Goal: Use online tool/utility: Utilize a website feature to perform a specific function

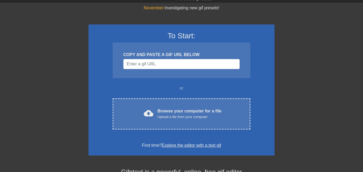
scroll to position [20, 0]
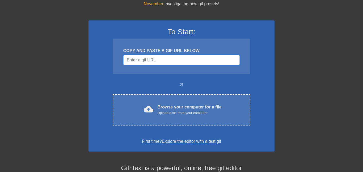
click at [142, 60] on input "Username" at bounding box center [181, 60] width 116 height 10
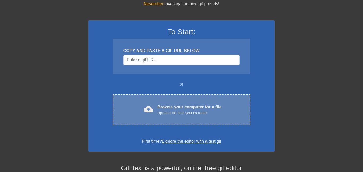
click at [173, 111] on div "Upload a file from your computer" at bounding box center [190, 112] width 64 height 5
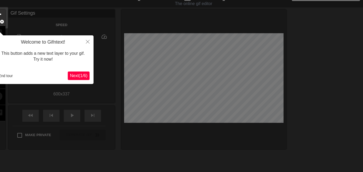
scroll to position [13, 0]
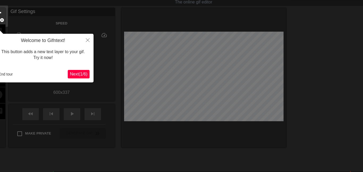
click at [78, 74] on span "Next ( 1 / 6 )" at bounding box center [79, 74] width 18 height 5
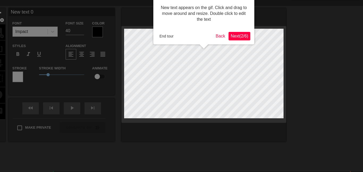
scroll to position [0, 0]
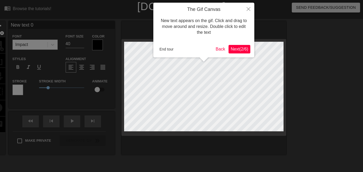
click at [245, 51] on span "Next ( 2 / 6 )" at bounding box center [240, 49] width 18 height 5
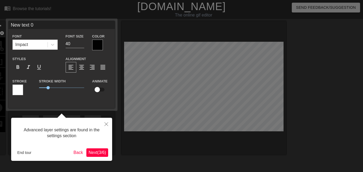
scroll to position [13, 0]
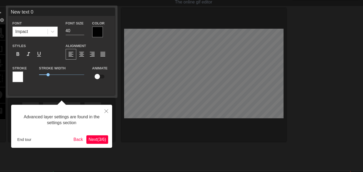
click at [98, 141] on span "Next ( 3 / 6 )" at bounding box center [98, 139] width 18 height 5
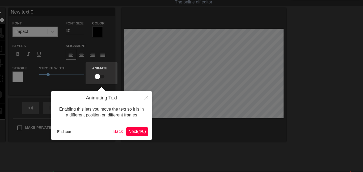
scroll to position [0, 0]
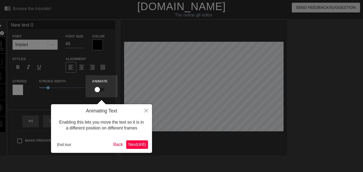
click at [144, 145] on span "Next ( 4 / 6 )" at bounding box center [137, 144] width 18 height 5
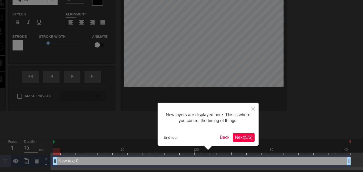
click at [244, 141] on div "New layers are displayed here. This is where you control the timing of things. …" at bounding box center [208, 124] width 101 height 43
click at [242, 139] on button "Next ( 5 / 6 )" at bounding box center [244, 137] width 22 height 9
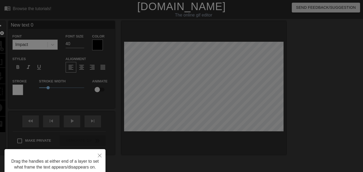
scroll to position [43, 0]
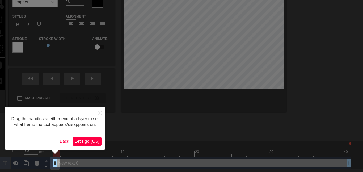
click at [89, 147] on div "Drag the handles at either end of a layer to set what frame the text appears/di…" at bounding box center [55, 128] width 101 height 43
click at [89, 143] on span "Let's go! ( 6 / 6 )" at bounding box center [87, 141] width 25 height 5
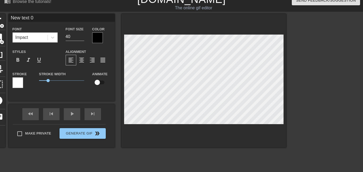
scroll to position [0, 0]
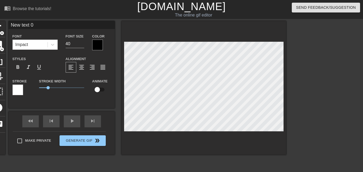
drag, startPoint x: 40, startPoint y: 22, endPoint x: 78, endPoint y: 25, distance: 38.4
click at [78, 25] on input "New text 0" at bounding box center [62, 25] width 106 height 8
click at [63, 37] on div "Font Size 40" at bounding box center [75, 41] width 27 height 17
drag, startPoint x: 58, startPoint y: 33, endPoint x: 114, endPoint y: 32, distance: 56.1
click at [114, 32] on div "New text 0 Font Impact Font Size 40 Color Styles format_bold format_italic form…" at bounding box center [62, 60] width 106 height 79
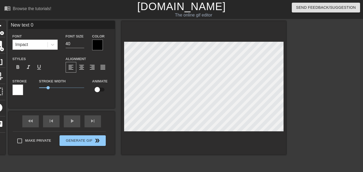
type input "New text"
type textarea "New text"
type input "New text"
type textarea "New text"
type input "New tex"
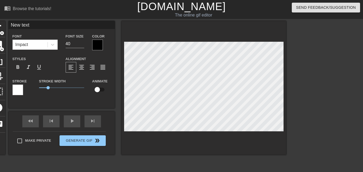
type textarea "New tex"
type input "New te"
type textarea "New te"
type input "New t"
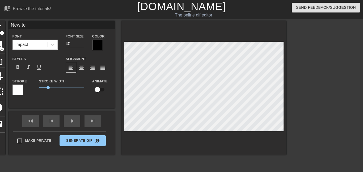
type textarea "New t"
type input "New"
type textarea "New"
type input "New"
type textarea "New"
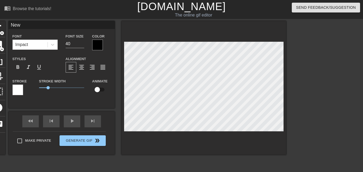
type input "Ne"
type textarea "Ne"
type input "N"
type textarea "N"
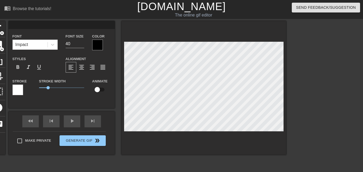
type input "W"
type textarea "W"
type input "Wh"
type textarea "Wh"
type input "Whe"
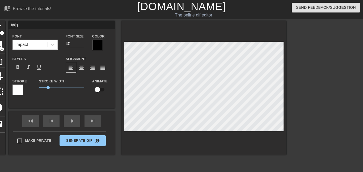
type textarea "Whe"
type input "When"
type textarea "When"
type input "When"
type textarea "When"
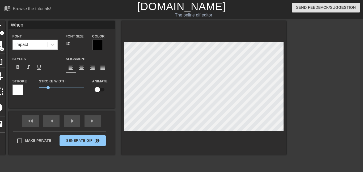
type input "When y"
type textarea "When yo"
type input "When you"
type textarea "When you"
type input "When you"
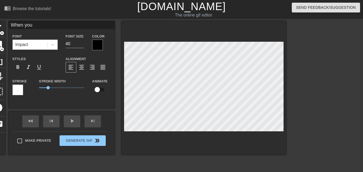
type textarea "When you"
type input "When you f"
type textarea "When you f"
type input "When you fi"
type textarea "When you fi"
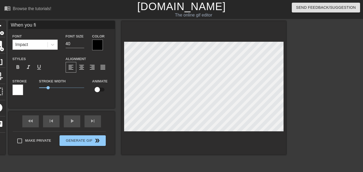
type input "When you fin"
type textarea "When you fin"
type input "When you find"
type textarea "When you find"
type input "When you find o"
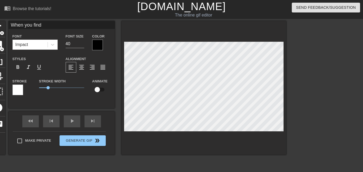
type textarea "When you find o"
type input "When you find ou"
type textarea "When you find ou"
type input "When you find out"
type textarea "When you find out"
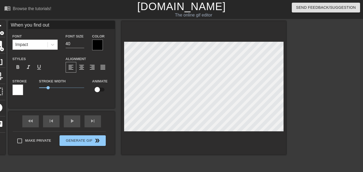
type input "When you find out"
type textarea "When you find out"
type input "When you find out y"
type textarea "When you find out y"
type input "When you find out yo"
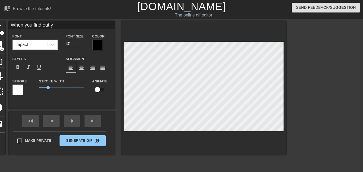
type textarea "When you find out yo"
type input "When you find out you"
type textarea "When you find out you"
type input "When you find out you"
type textarea "When you find out you"
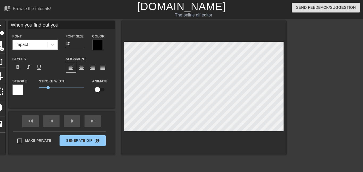
type input "When you find out you w"
type textarea "When you find out you w"
type input "When you find out you we"
type textarea "When you find out you we"
type input "When you find out you wer"
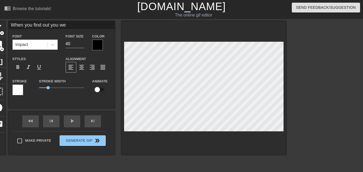
type textarea "When you find out you wer"
type input "When you find out you were"
type textarea "When you find out you were"
type input "When you find out you were"
type textarea "When you find out you were"
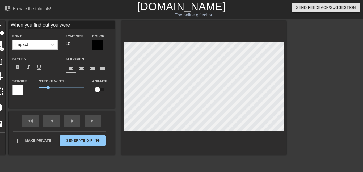
type input "When you find out you were f"
type textarea "When you find out you were fu"
type input "When you find out you were fuc"
type textarea "When you find out you were fuc"
type input "When you find out you were fuck"
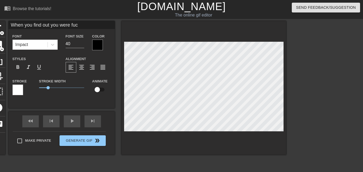
type textarea "When you find out you were fuck"
type input "When you find out you were fucki"
type textarea "When you find out you were fucki"
type input "When you find out you were fuckin"
type textarea "When you find out you were fuckin"
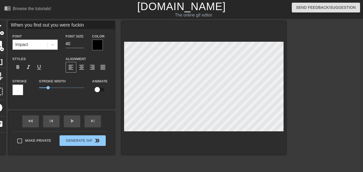
type input "When you find out you were fucking"
type textarea "When you find out you were fucking"
type input "When you find out you were fucking t"
type textarea "When you find out you were fucking th"
type input "When you find out you were fucking the"
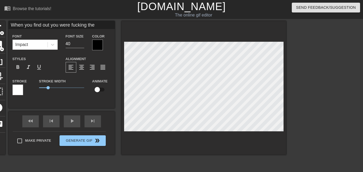
type textarea "When you find out you were fucking the"
type input "When you find out you were fucking the d"
type textarea "When you find out you were fucking the d"
type input "When you find out you were fucking the do"
type textarea "When you find out you were fucking the do"
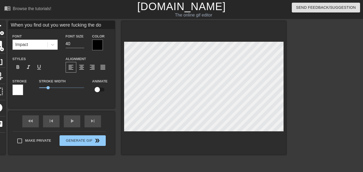
type input "When you find out you were fucking the dog"
type textarea "When you find out you were fucking the dog"
type input "When you find out you were fucking the dog"
type textarea "When you find out you were fucking the dog"
type input "When you find out you were fucking the dog s"
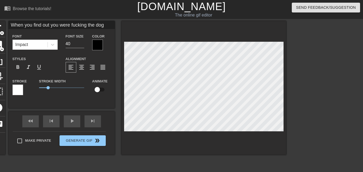
type textarea "When you find out you were fucking the dog s"
type input "When you find out you were fucking the dog so"
type textarea "When you find out you were fucking the dog so"
type input "When you find out you were fucking the dog so"
type textarea "When you find out you were fucking the dog so"
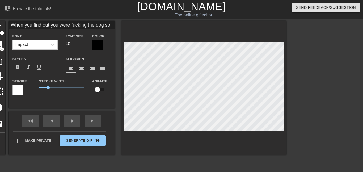
type input "When you find out you were fucking the dog so y"
type textarea "When you find out you were fucking the dog so y"
type input "When you find out you were fucking the dog so yo"
type textarea "When you find out you were fucking the dog so yo"
type input "When you find out you were fucking the dog so you"
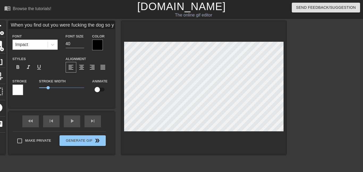
type textarea "When you find out you were fucking the dog so you"
type input "When you find out you were fucking the dog so you"
type textarea "When you find out you were fucking the dog so you"
type input "When you find out you were fucking the dog so you e"
type textarea "When you find out you were fucking the dog so you e"
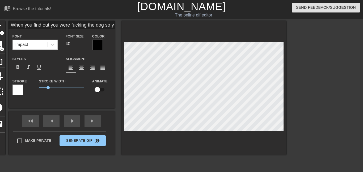
type input "When you find out you were fucking the dog so you"
type textarea "When you find out you were fucking the dog so you"
type input "When you find out you were fucking the dog so you"
type textarea "When you find out you were fucking the dog so you"
type input "When you find out you were fucking the dog so yo"
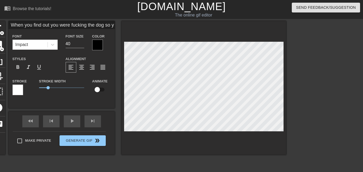
type textarea "When you find out you were fucking the dog so yo"
type input "When you find out you were fucking the dog so y"
type textarea "When you find out you were fucking the dog so y"
type input "When you find out you were fucking the dog so"
type textarea "When you find out you were fucking the dog so"
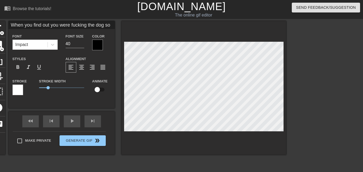
type input "When you find out you were fucking the dog so"
type textarea "When you find out you were fucking the dog so"
type input "When you find out you were fucking the dog s"
type textarea "When you find out you were fucking the dog s"
type input "When you find out you were fucking the dog"
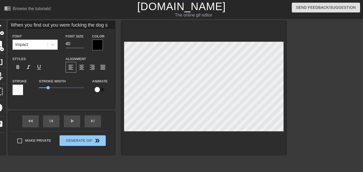
type textarea "When you find out you were fucking the dog"
type input "When you find out you were fucking the dog"
type textarea "When you find out you were fucking the dog"
type input "When you find out you were fucking the do"
type textarea "When you find out you were fucking the do"
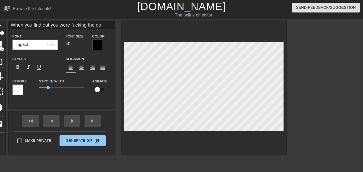
type input "When you find out you were fucking the d"
type textarea "When you find out you were fucking the d"
type input "When you find out you were fucking the"
type textarea "When you find out you were fucking the"
type input "When you find out you were fucking the"
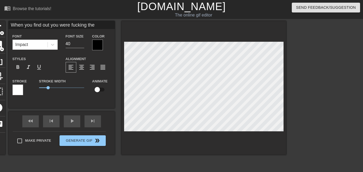
type textarea "When you find out you were fucking the"
type input "When you find out you were fucking th"
type textarea "When you find out you were fucking th"
type input "When you find out you were fucking t"
type textarea "When you find out you were fucking t"
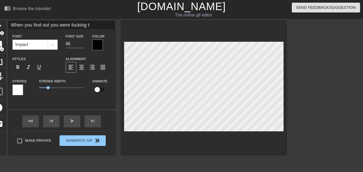
type input "When you find out you were fucking"
type textarea "When you find out you were fucking"
type input "When you find out you were fucking"
type textarea "When you find out you were fucking"
type input "When you find out you were fuckin"
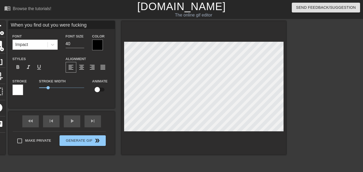
type textarea "When you find out you were fuckin"
type input "When you find out you were fucki"
type textarea "When you find out you were fucki"
type input "When you find out you were fuck"
type textarea "When you find out you were fuck"
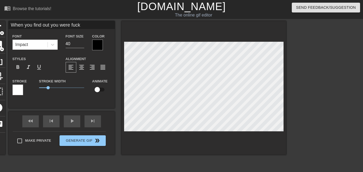
type input "When you find out you were fuc"
type textarea "When you find out you were fuc"
type input "When you find out you were fu"
type textarea "When you find out you were fu"
type input "When you find out you were f"
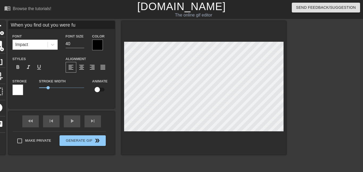
type textarea "When you find out you were f"
type input "When you find out you were"
type textarea "When you find out you were"
type input "When you find out you were"
type textarea "When you find out you were"
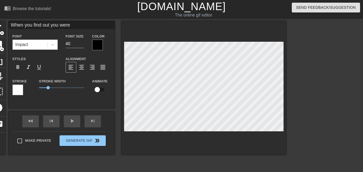
type input "When you find out you wer"
type textarea "When you find out you wer"
type input "When you find out you we"
type textarea "When you find out you we"
type input "When you find out you w"
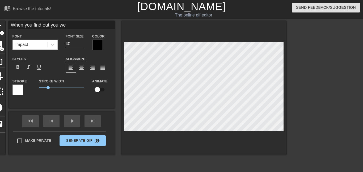
type textarea "When you find out you w"
type input "When you find out you"
type textarea "When you find out you"
type input "When you find out you"
type textarea "When you find out you"
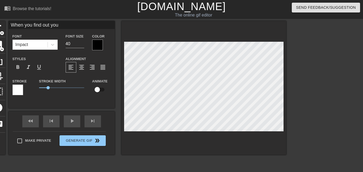
type input "When you find out yo"
type textarea "When you find out yo"
type input "When you find out y"
type textarea "When you find out y"
type input "When you find out"
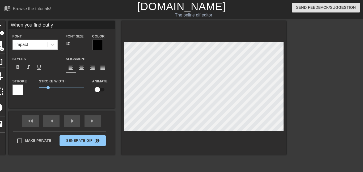
type textarea "When you find out"
type input "When you find out"
type textarea "When you find out"
type input "When you find ou"
type textarea "When you find ou"
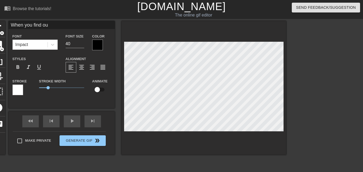
type input "When you find o"
type textarea "When you find o"
type input "When you find"
type textarea "When you find"
type input "When you find"
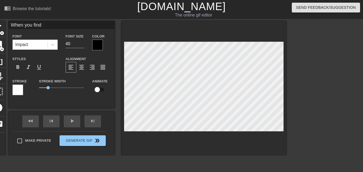
type textarea "When you find"
type input "When you fin"
type textarea "When you fin"
type input "When you fi"
type textarea "When you fi"
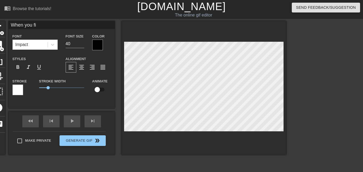
type input "When you f"
type textarea "When you f"
type input "When you"
type textarea "When you"
type input "When you"
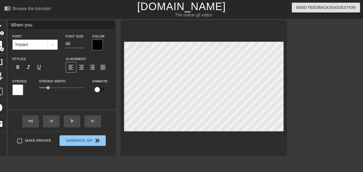
type textarea "When you"
type input "When yo"
type textarea "When yo"
type input "When y"
type textarea "When y"
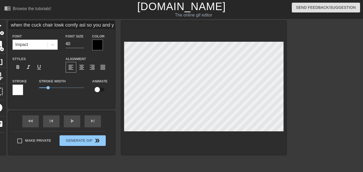
scroll to position [1, 1]
click at [97, 48] on div at bounding box center [97, 45] width 11 height 11
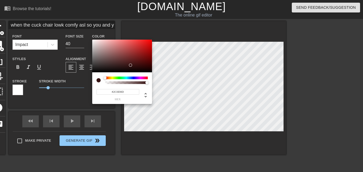
drag, startPoint x: 131, startPoint y: 65, endPoint x: 134, endPoint y: 68, distance: 4.2
click at [134, 67] on div at bounding box center [122, 56] width 60 height 33
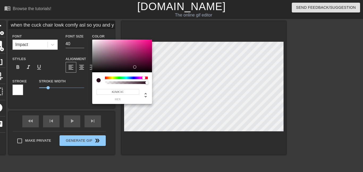
drag, startPoint x: 139, startPoint y: 78, endPoint x: 142, endPoint y: 66, distance: 12.3
click at [144, 78] on div at bounding box center [126, 78] width 43 height 3
drag, startPoint x: 134, startPoint y: 49, endPoint x: 141, endPoint y: 45, distance: 8.0
click at [141, 45] on div at bounding box center [122, 56] width 60 height 33
drag, startPoint x: 326, startPoint y: 118, endPoint x: 325, endPoint y: 114, distance: 3.5
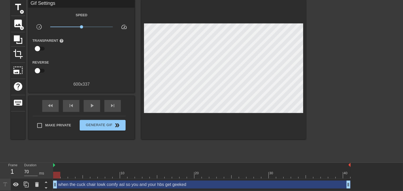
scroll to position [0, 0]
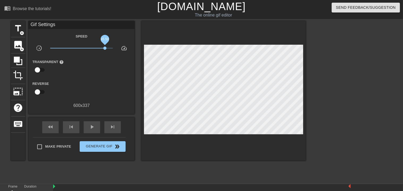
drag, startPoint x: 81, startPoint y: 49, endPoint x: 103, endPoint y: 52, distance: 22.0
click at [103, 52] on div "x5.50" at bounding box center [81, 49] width 71 height 8
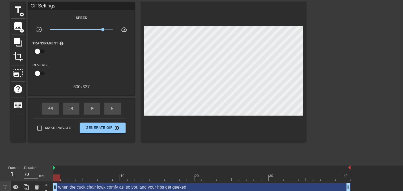
scroll to position [21, 0]
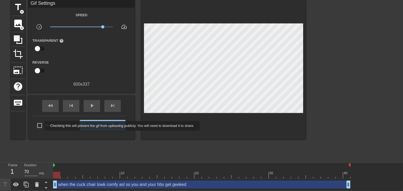
click at [41, 126] on input "Make Private" at bounding box center [39, 125] width 11 height 11
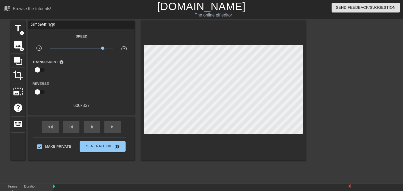
scroll to position [3, 0]
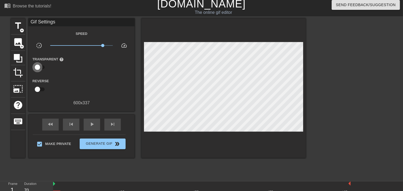
click at [38, 66] on input "checkbox" at bounding box center [37, 67] width 30 height 10
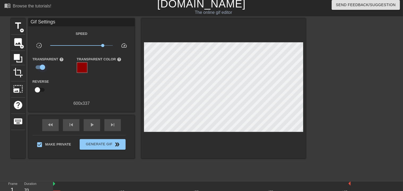
click at [38, 66] on input "checkbox" at bounding box center [42, 67] width 30 height 10
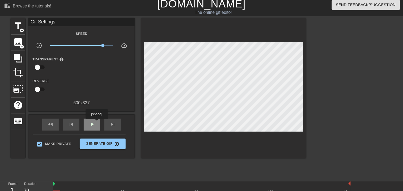
click at [97, 123] on div "play_arrow" at bounding box center [92, 125] width 16 height 12
drag, startPoint x: 103, startPoint y: 44, endPoint x: 86, endPoint y: 45, distance: 16.8
click at [86, 45] on span "x1.35" at bounding box center [85, 45] width 3 height 3
click at [92, 124] on span "pause" at bounding box center [92, 124] width 6 height 6
click at [94, 121] on span "play_arrow" at bounding box center [92, 124] width 6 height 6
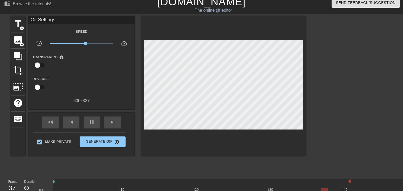
scroll to position [21, 0]
